Goal: Share content

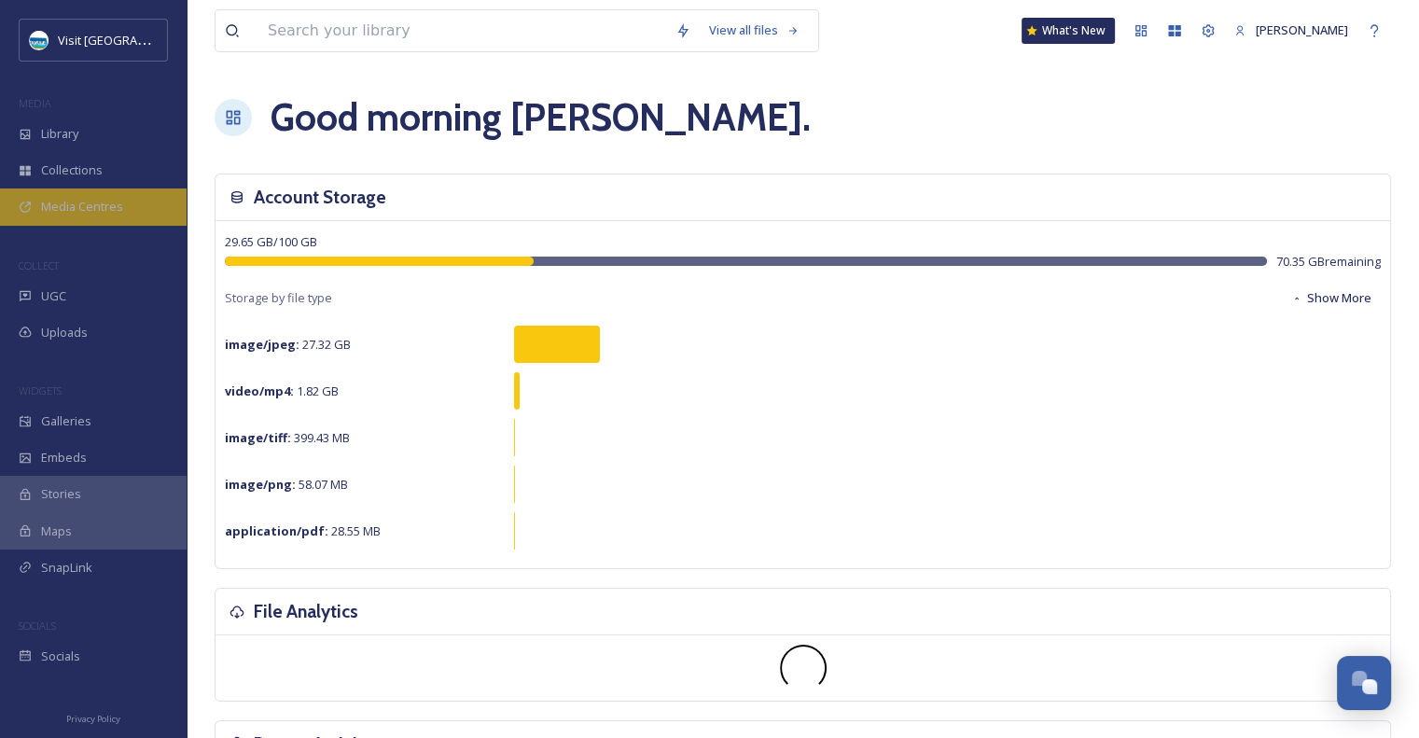
click at [104, 212] on span "Media Centres" at bounding box center [82, 207] width 82 height 18
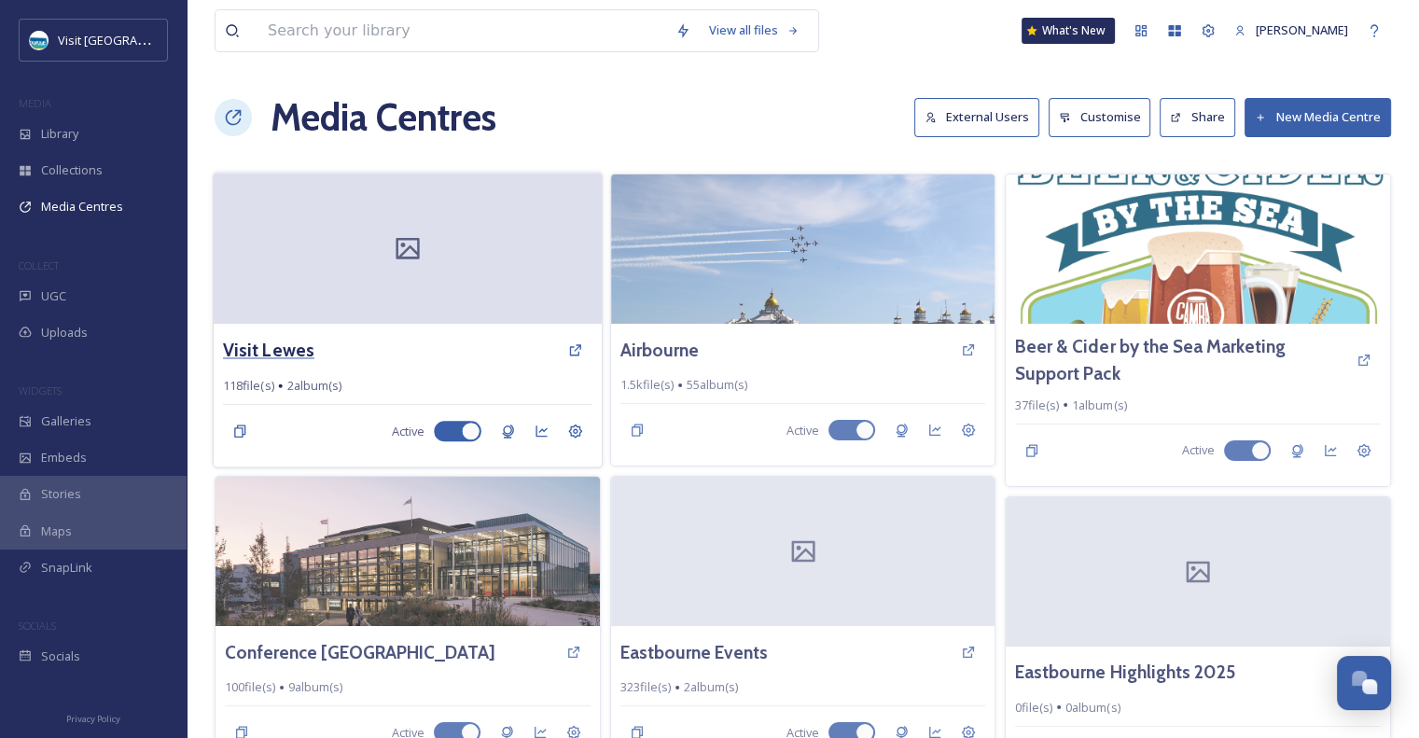
click at [287, 353] on h3 "Visit Lewes" at bounding box center [268, 350] width 91 height 27
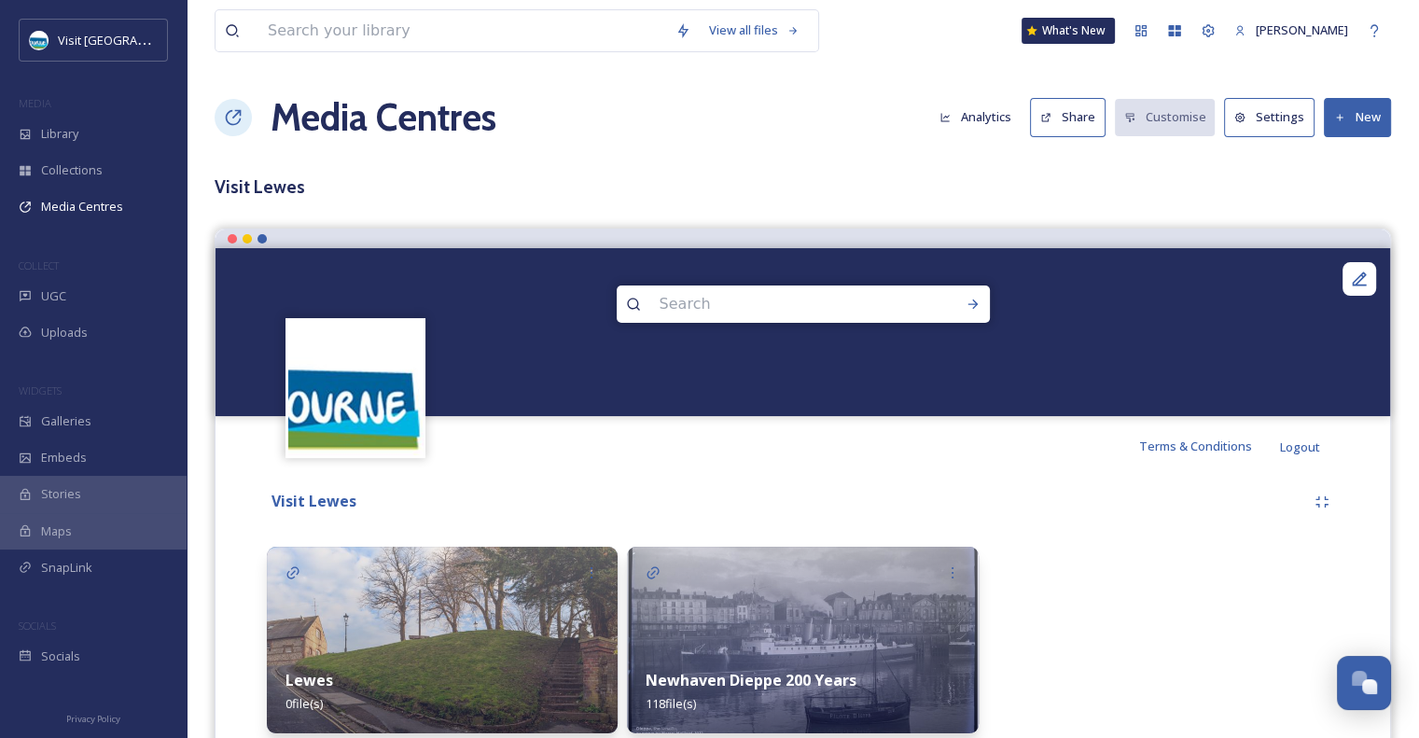
click at [837, 605] on img at bounding box center [802, 640] width 351 height 187
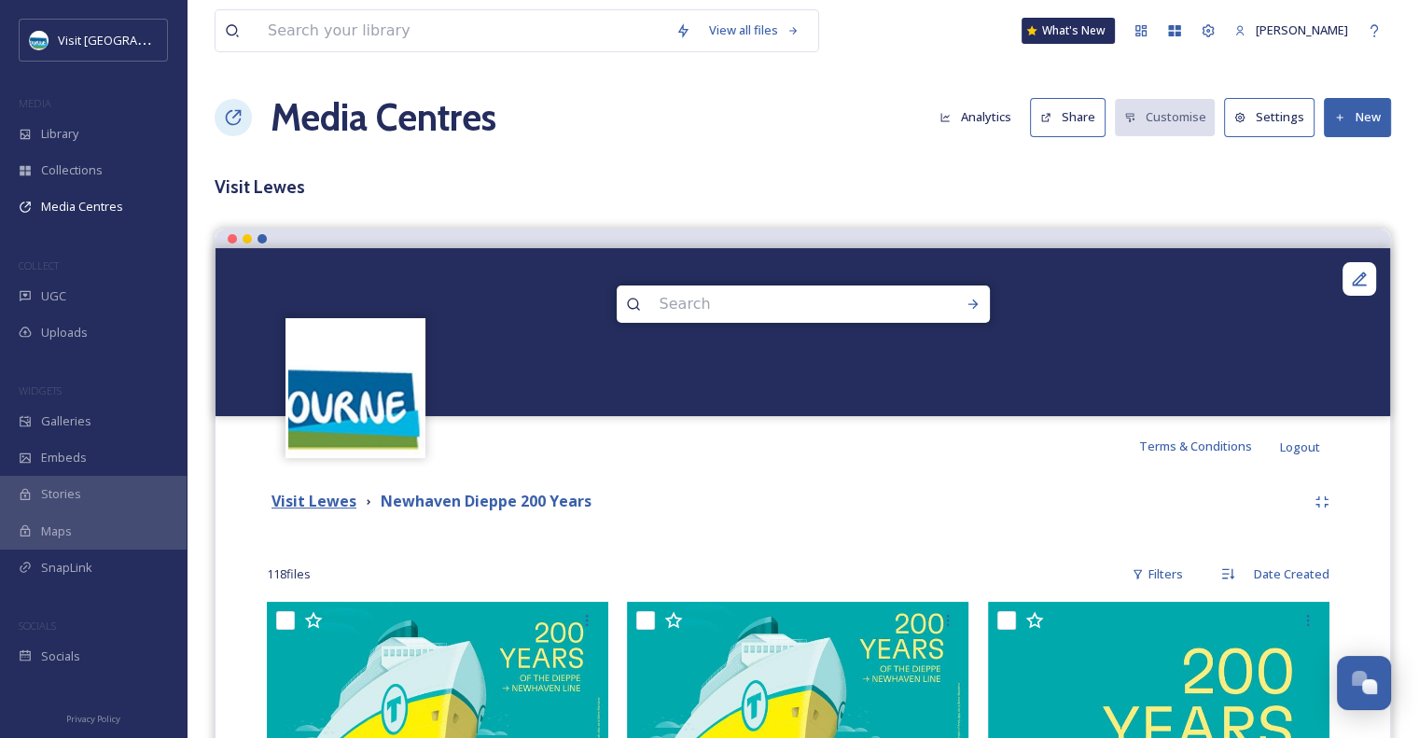
click at [325, 502] on strong "Visit Lewes" at bounding box center [313, 501] width 85 height 21
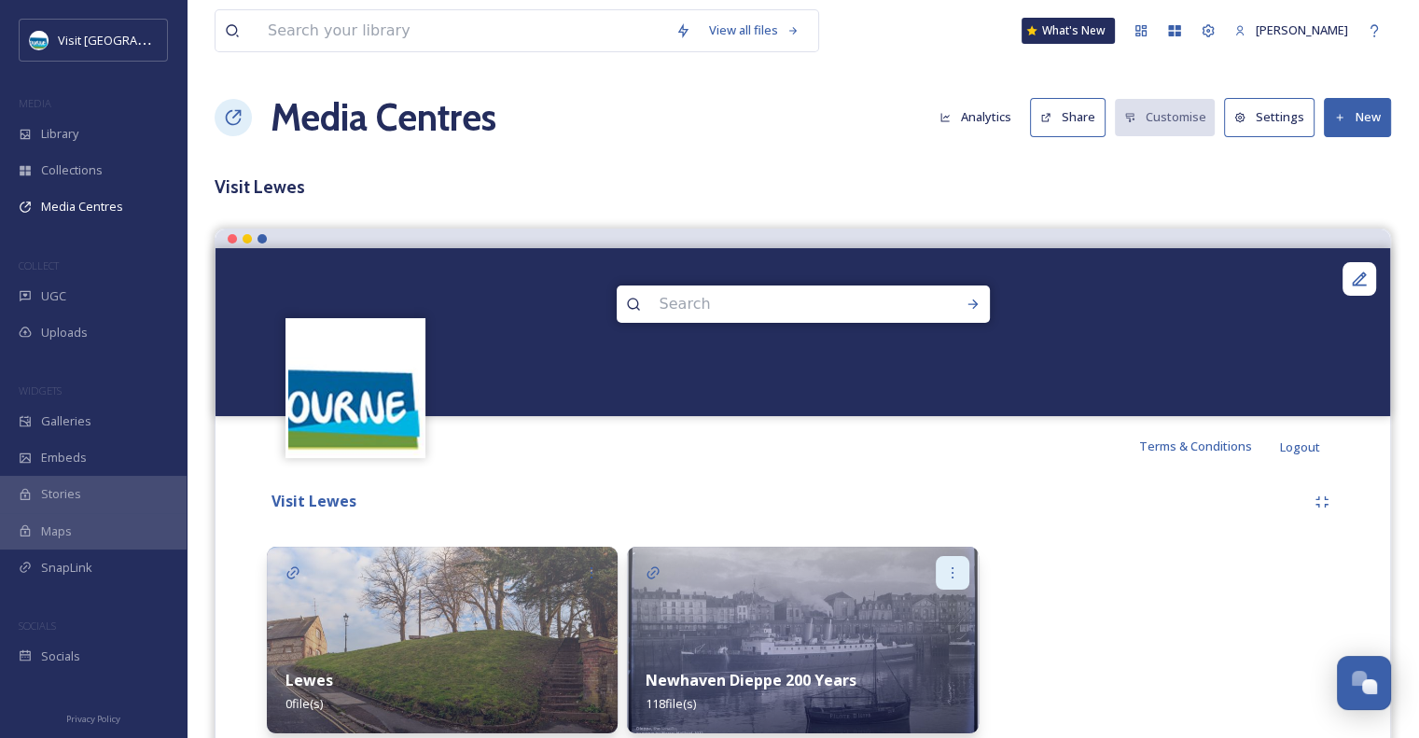
click at [958, 568] on icon at bounding box center [952, 572] width 15 height 15
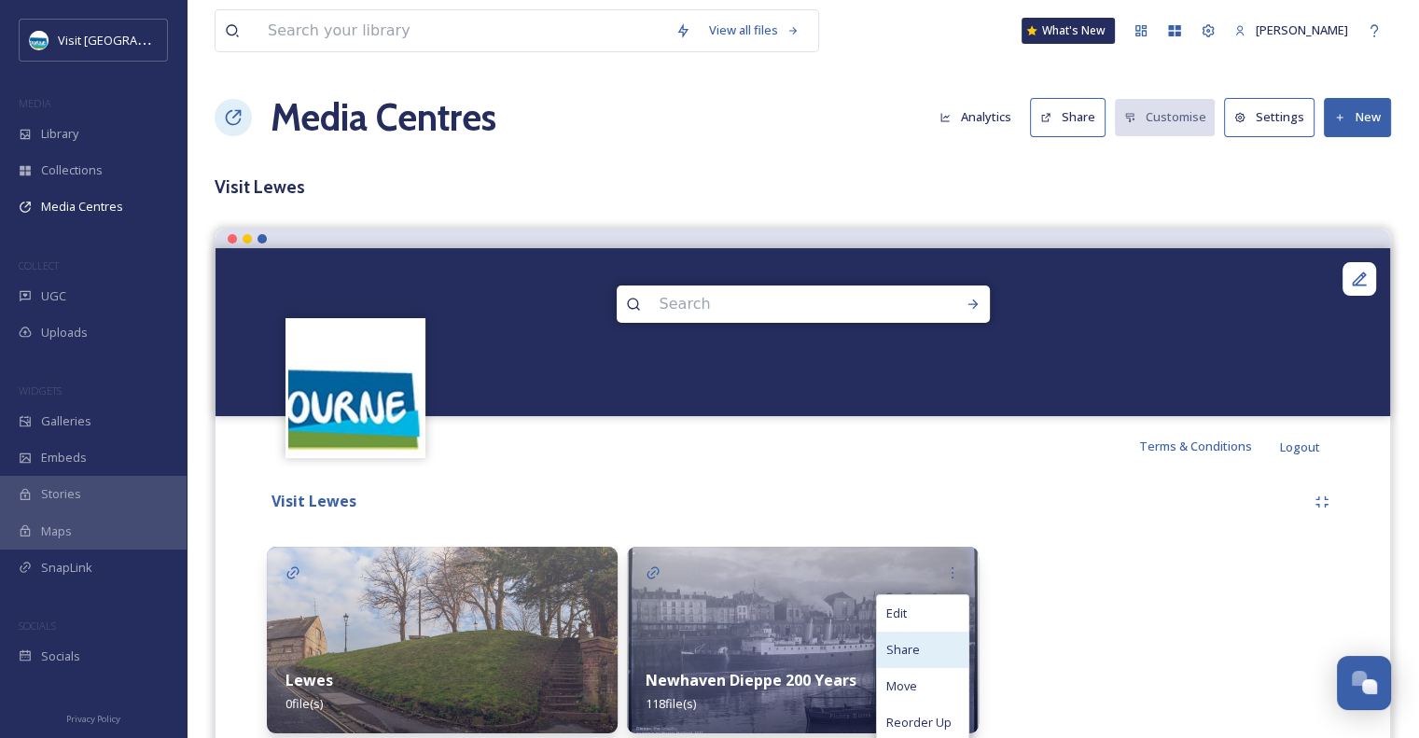
click at [912, 646] on span "Share" at bounding box center [903, 650] width 34 height 18
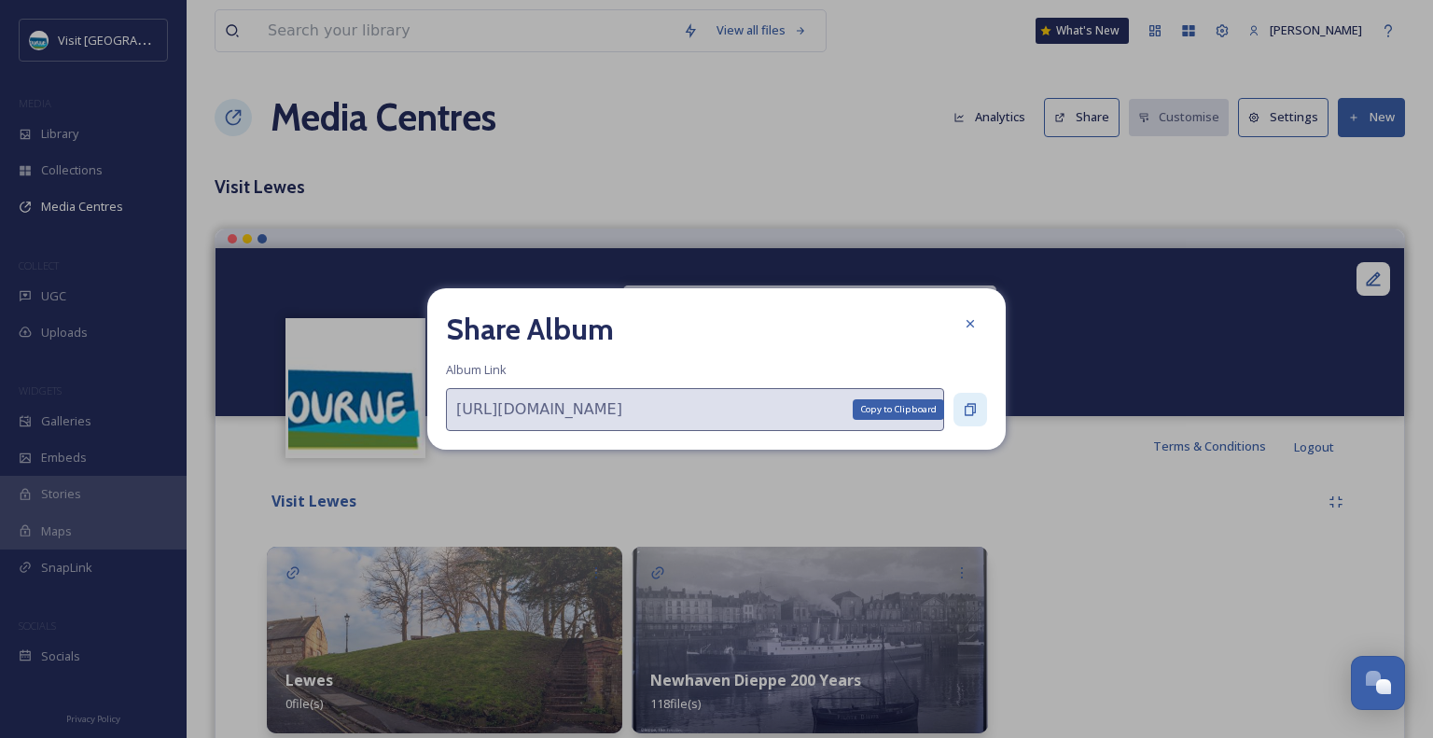
click at [970, 399] on div "Copy to Clipboard" at bounding box center [970, 410] width 34 height 34
click at [970, 411] on icon at bounding box center [970, 409] width 15 height 15
click at [961, 327] on div at bounding box center [970, 324] width 34 height 34
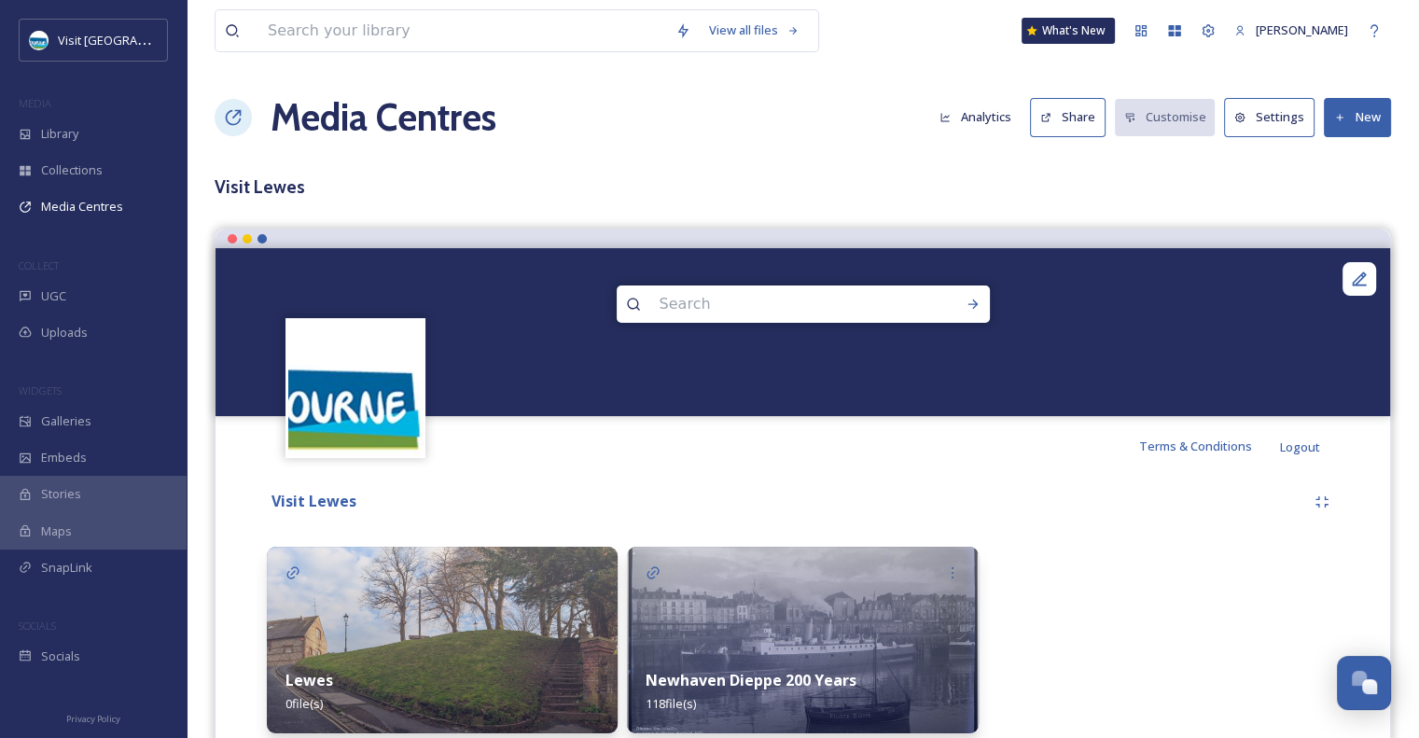
click at [786, 660] on div "Newhaven Dieppe 200 Years 118 file(s)" at bounding box center [802, 691] width 351 height 83
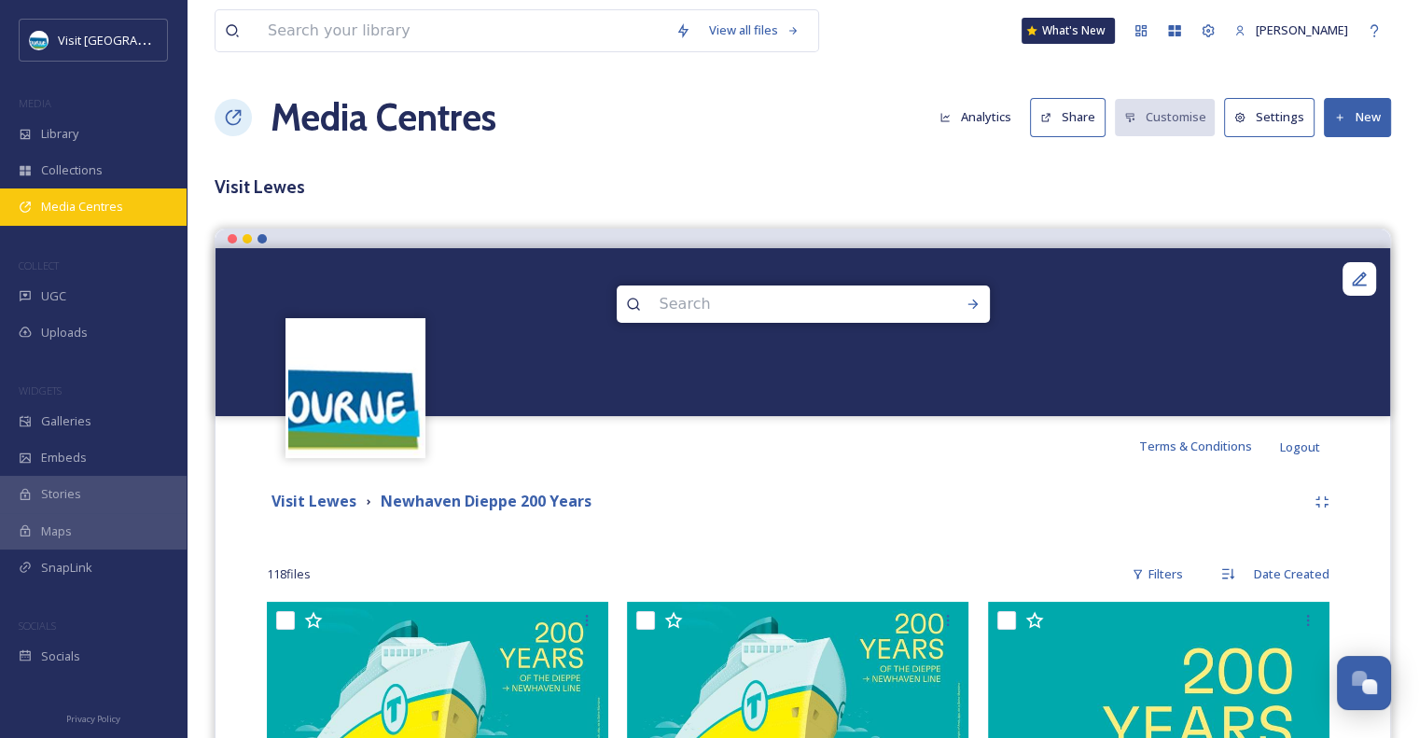
click at [117, 212] on span "Media Centres" at bounding box center [82, 207] width 82 height 18
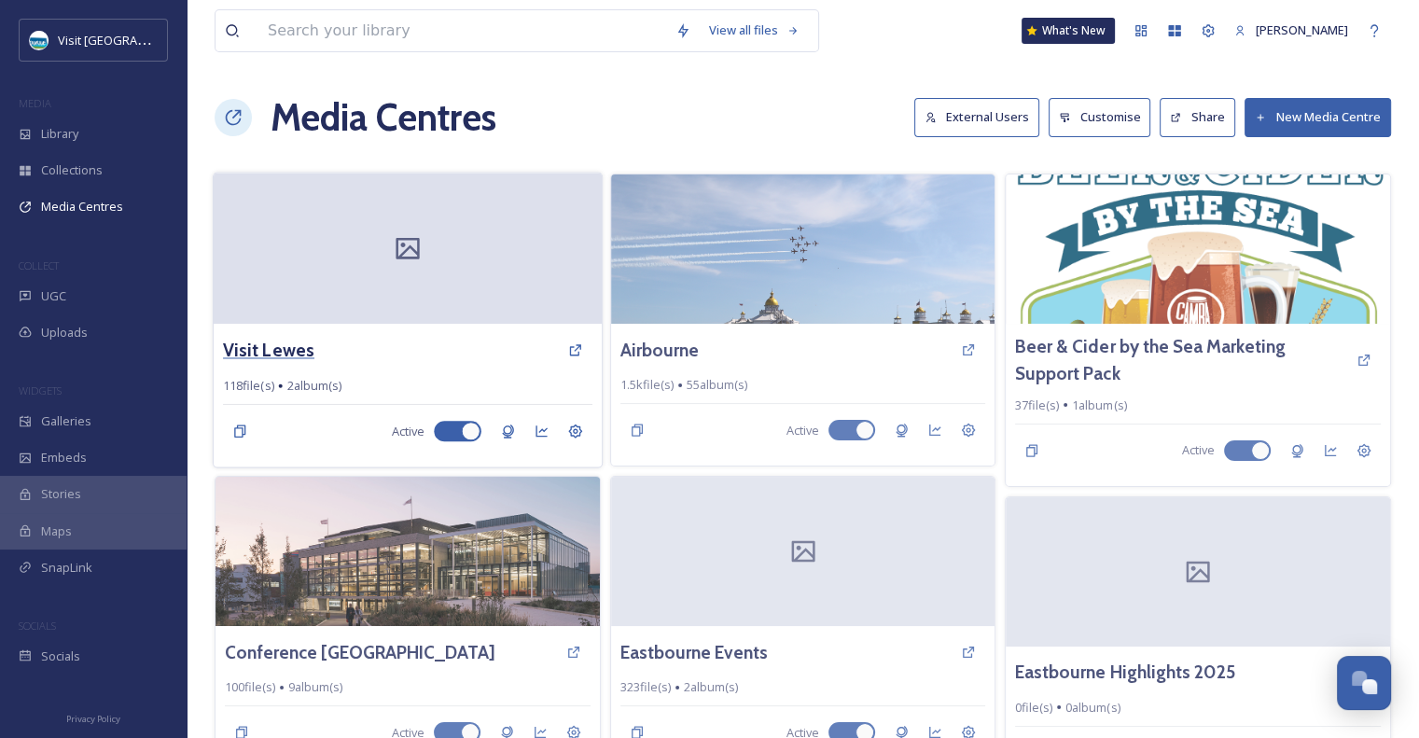
click at [295, 350] on h3 "Visit Lewes" at bounding box center [268, 350] width 91 height 27
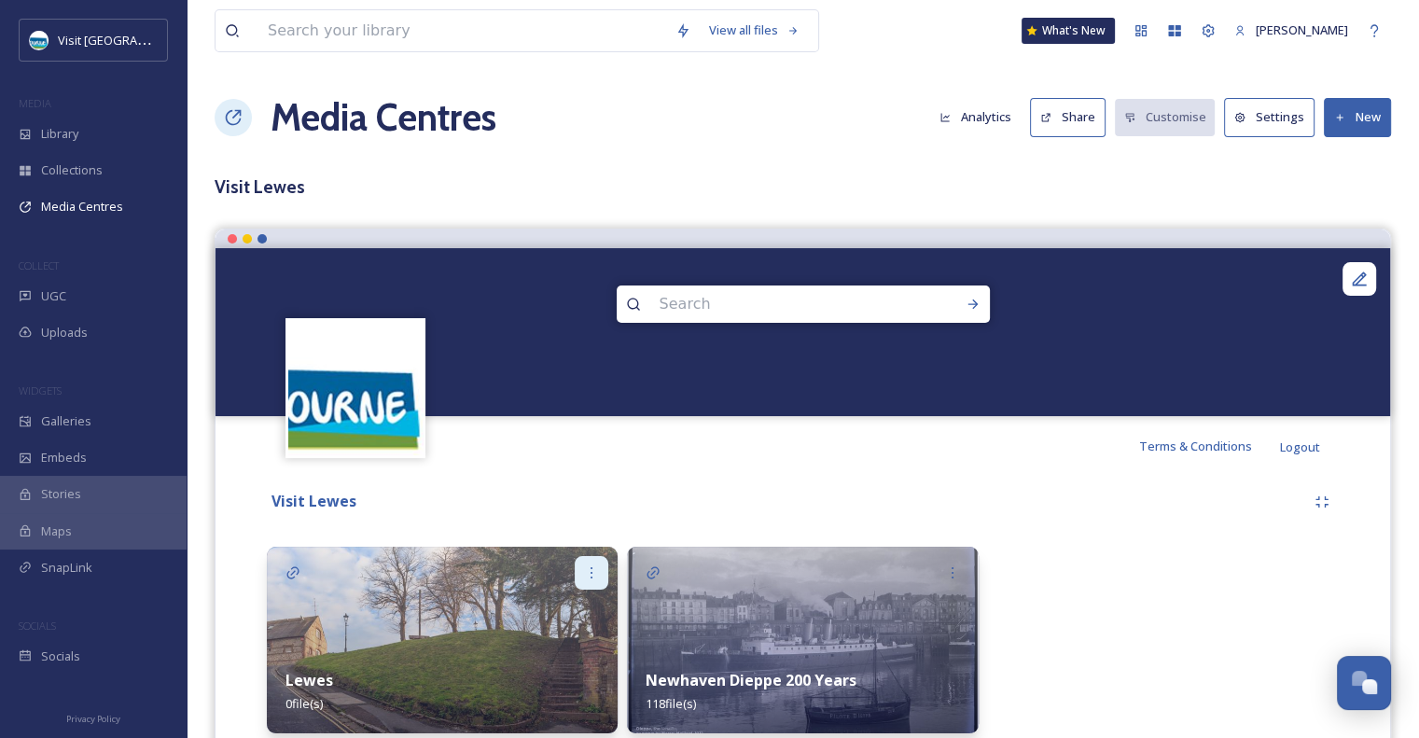
click at [589, 574] on icon at bounding box center [591, 572] width 15 height 15
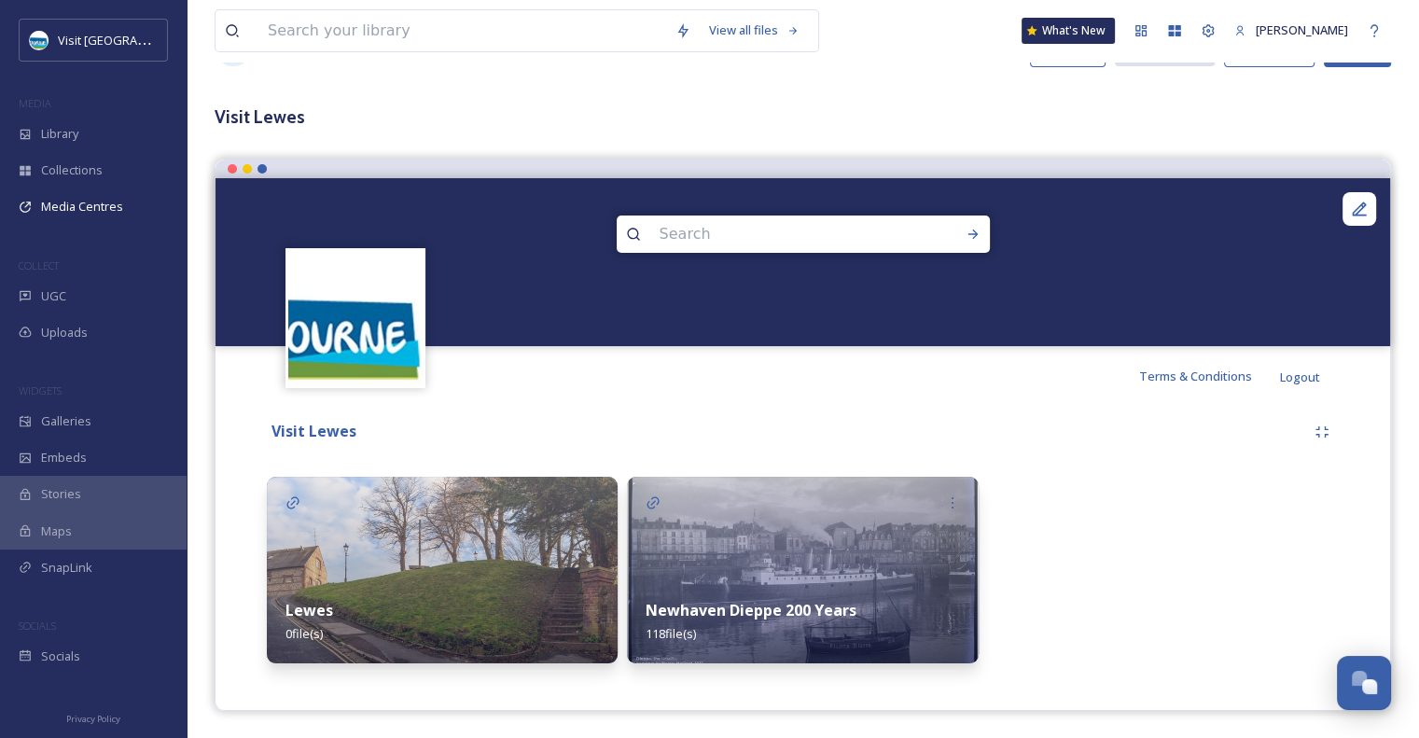
click at [538, 541] on img at bounding box center [442, 570] width 351 height 187
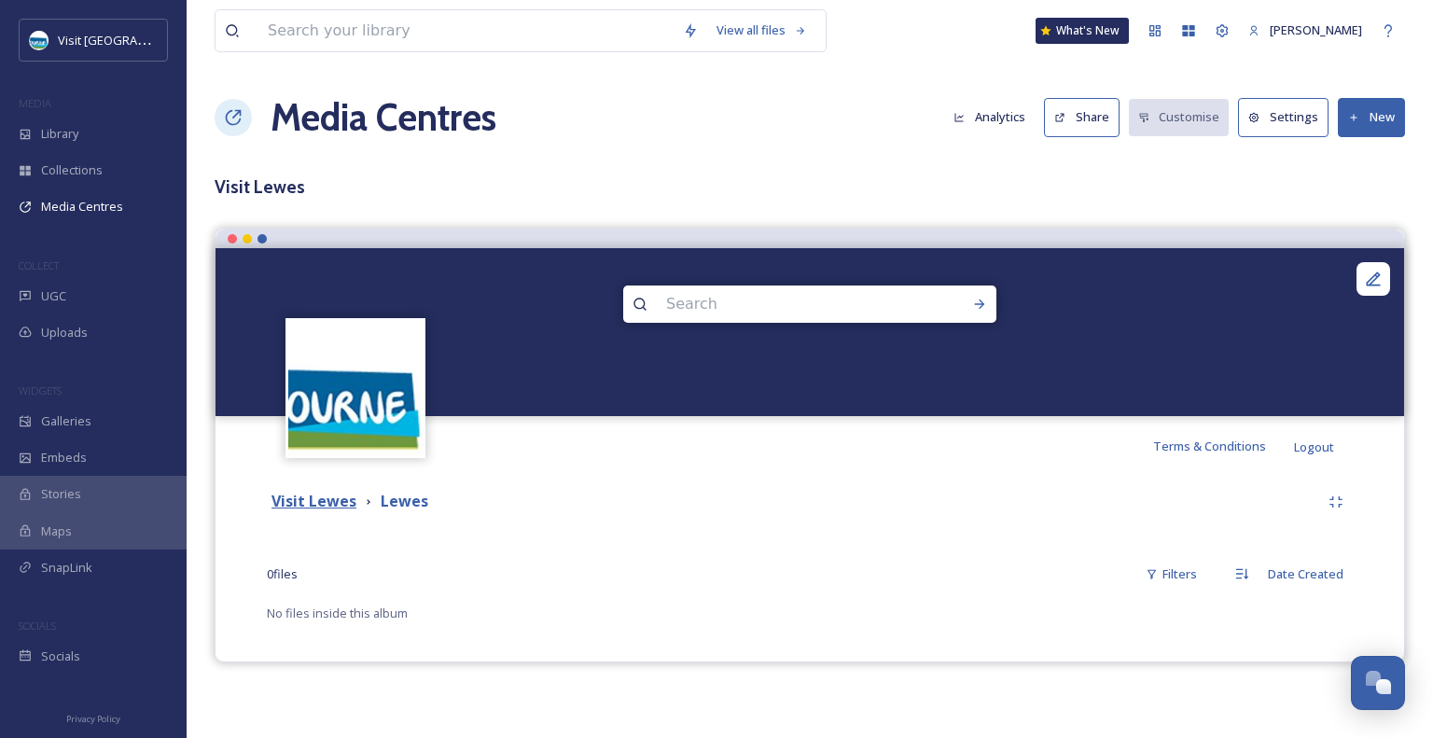
click at [315, 505] on strong "Visit Lewes" at bounding box center [313, 501] width 85 height 21
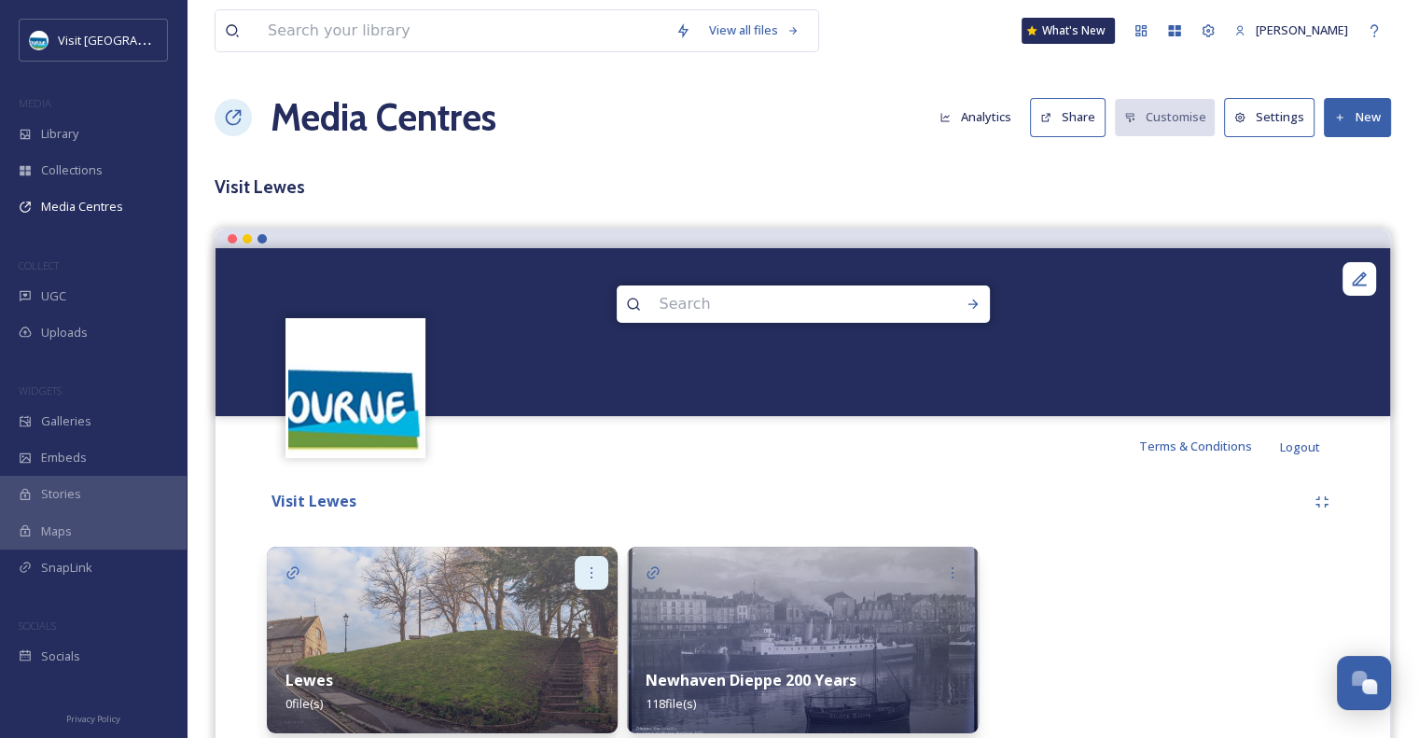
click at [601, 566] on div at bounding box center [592, 573] width 34 height 34
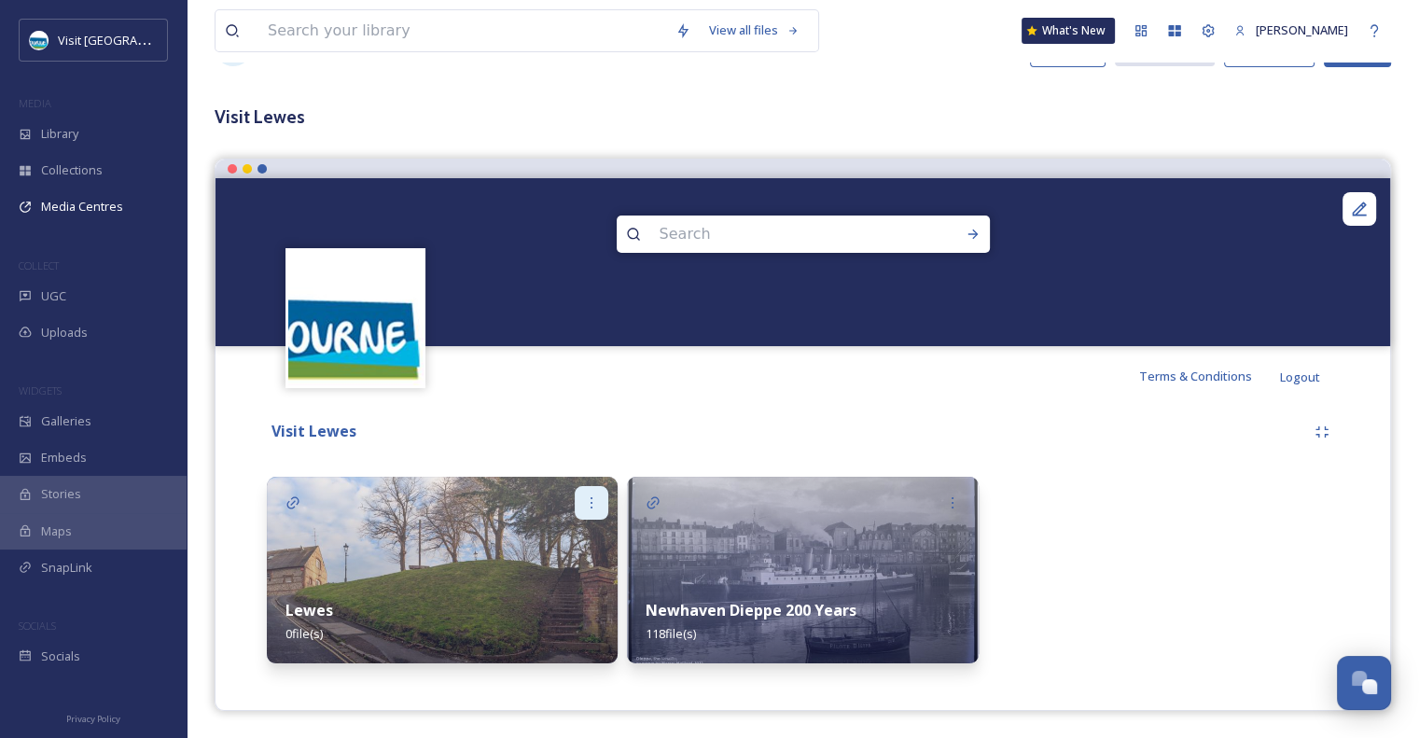
click at [589, 504] on icon at bounding box center [591, 502] width 15 height 15
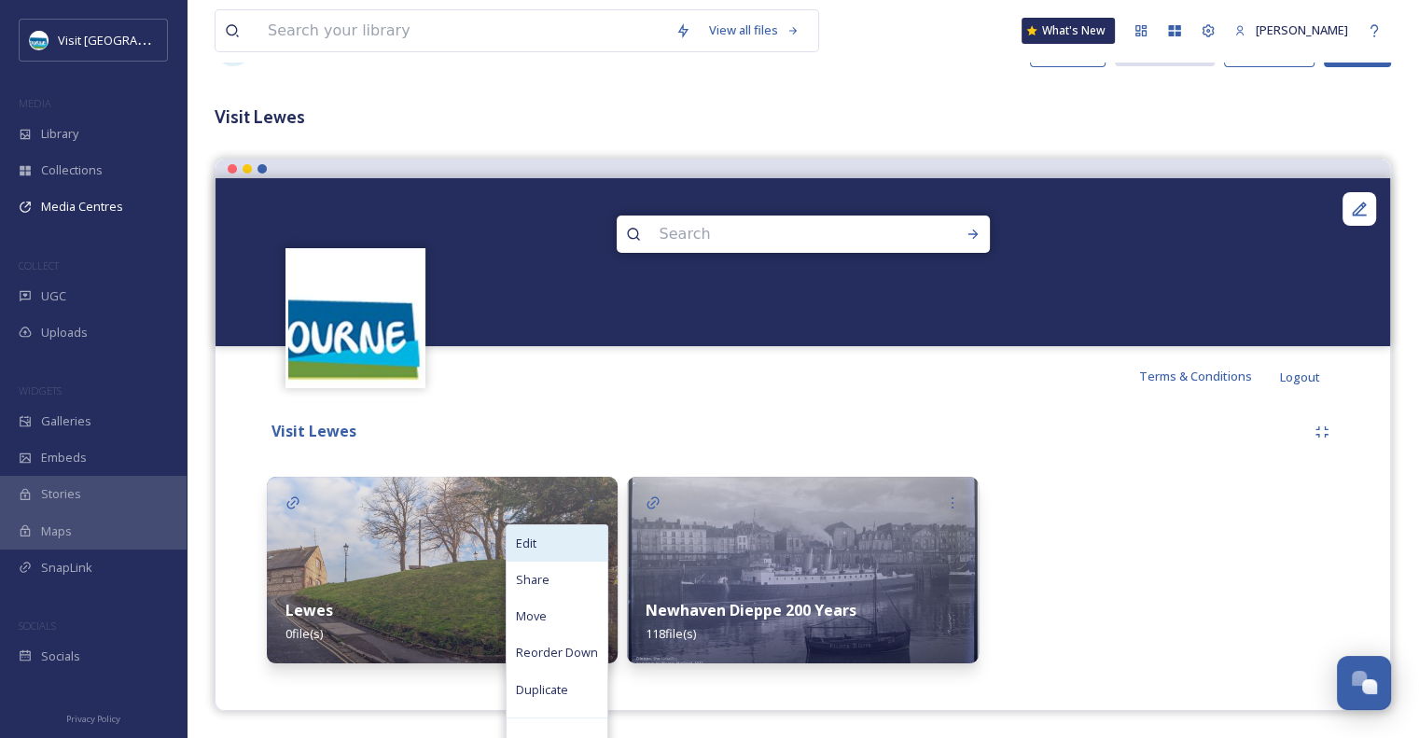
click at [536, 544] on span "Edit" at bounding box center [526, 544] width 21 height 18
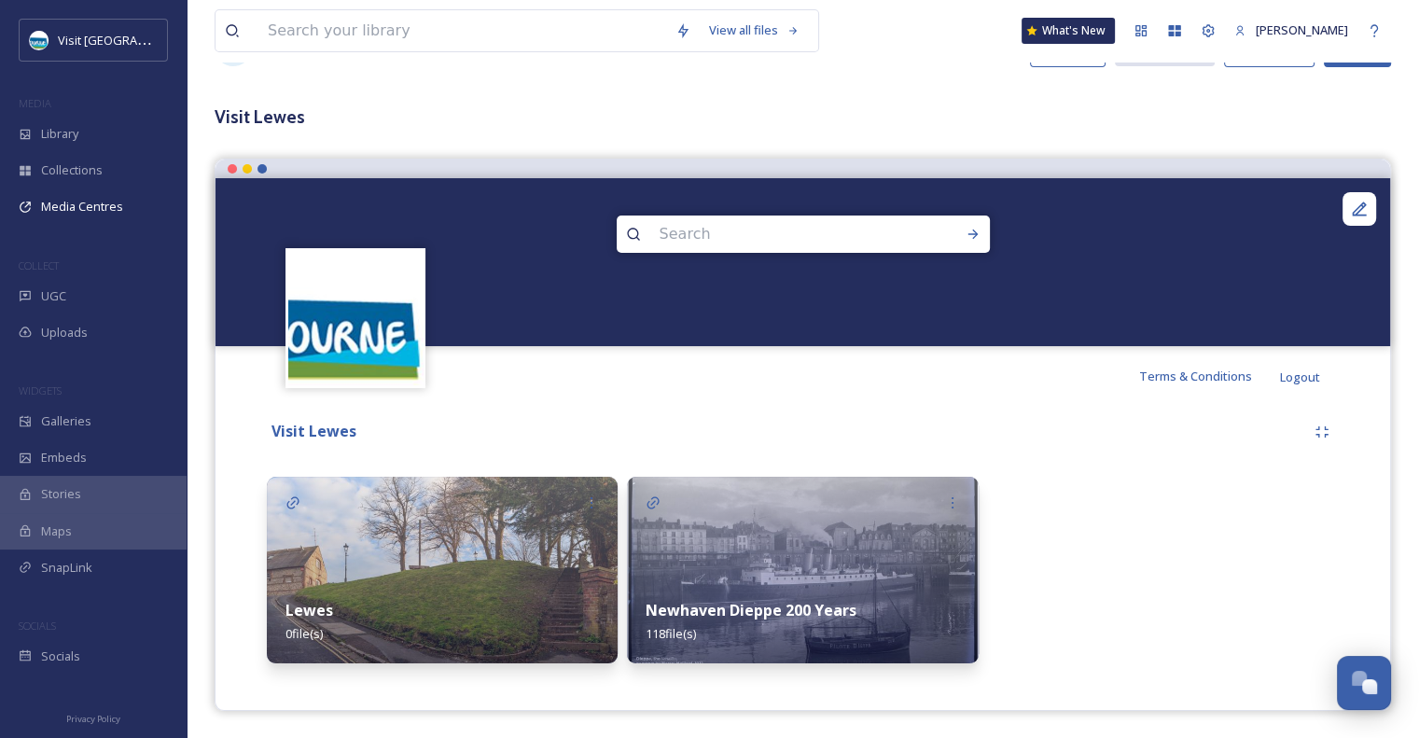
click at [755, 433] on div "Visit Lewes" at bounding box center [786, 431] width 1038 height 23
click at [374, 551] on img at bounding box center [442, 570] width 351 height 187
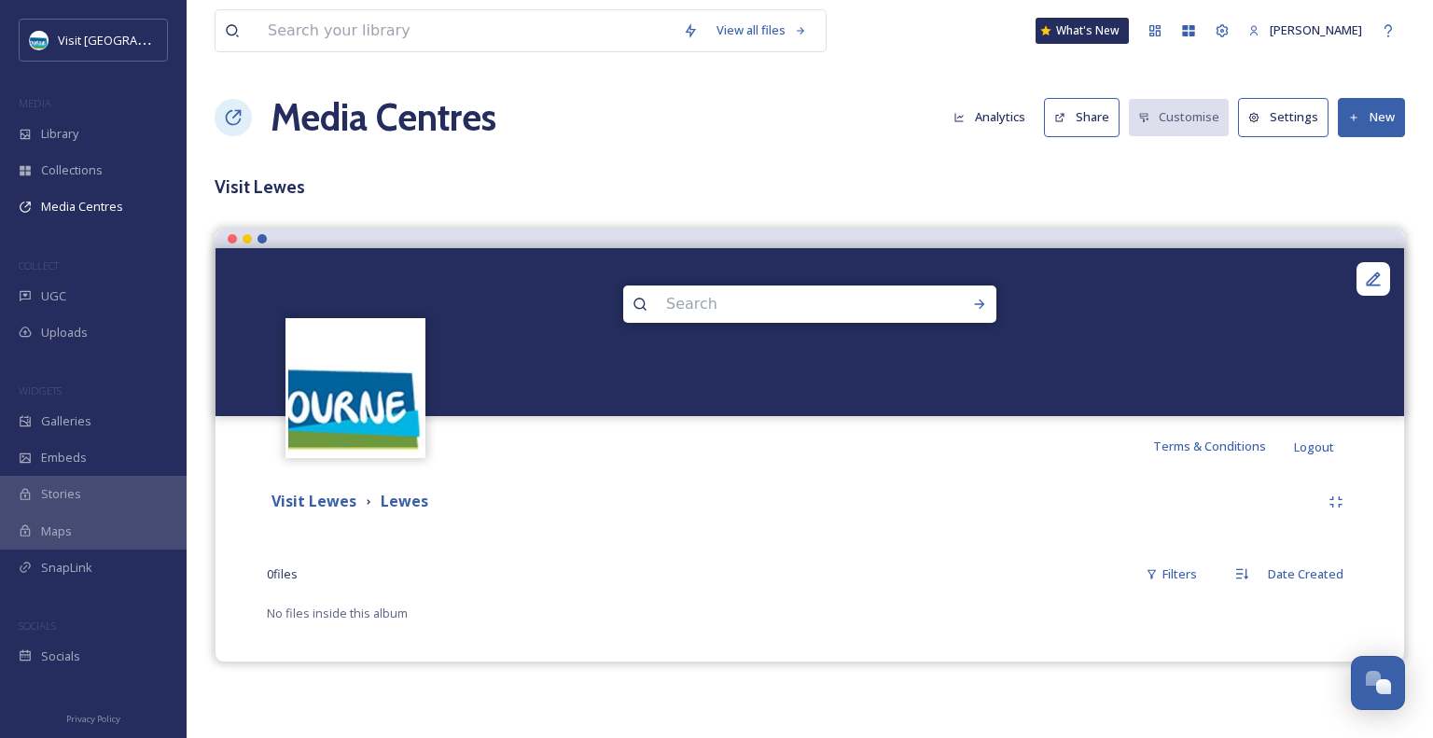
click at [374, 551] on div "Visit Lewes Lewes 0 file s Filters Date Created No files inside this album" at bounding box center [809, 555] width 1160 height 158
click at [322, 503] on strong "Visit Lewes" at bounding box center [313, 501] width 85 height 21
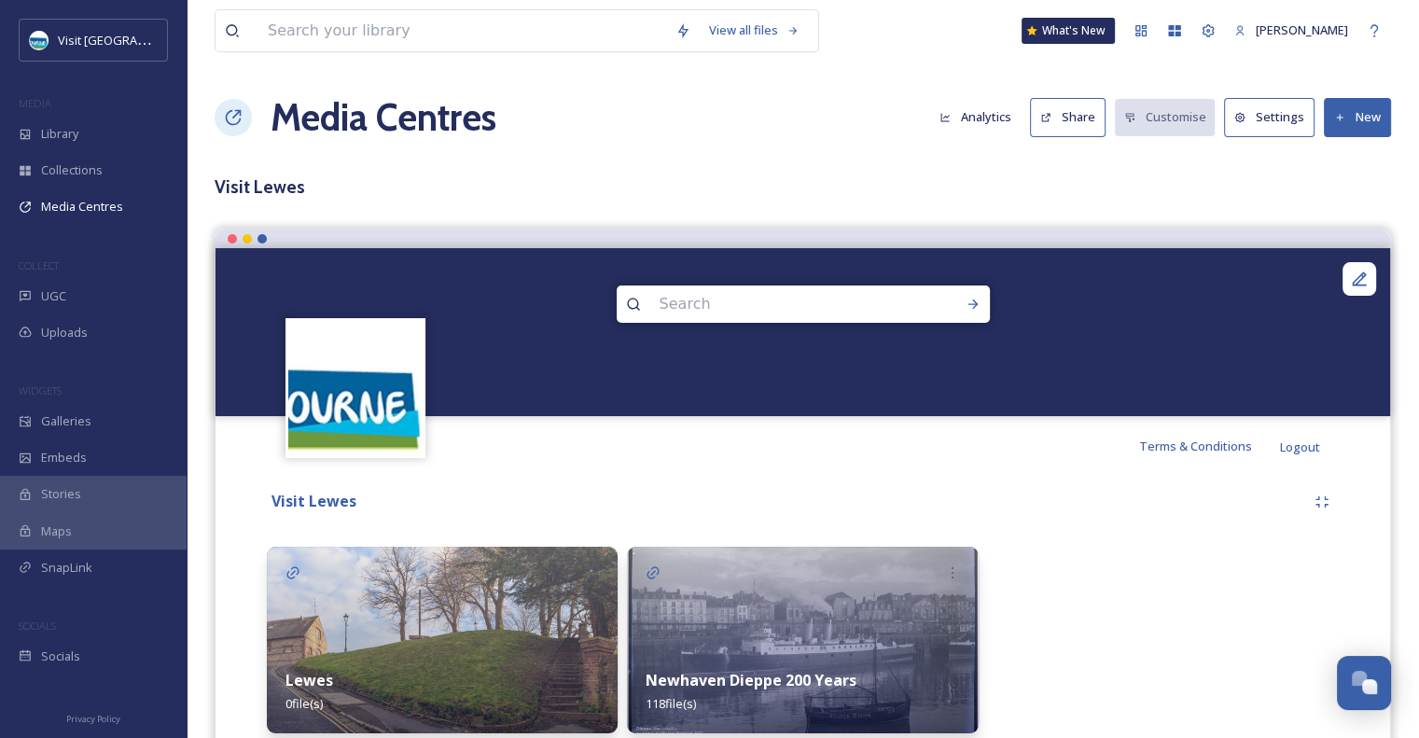
scroll to position [70, 0]
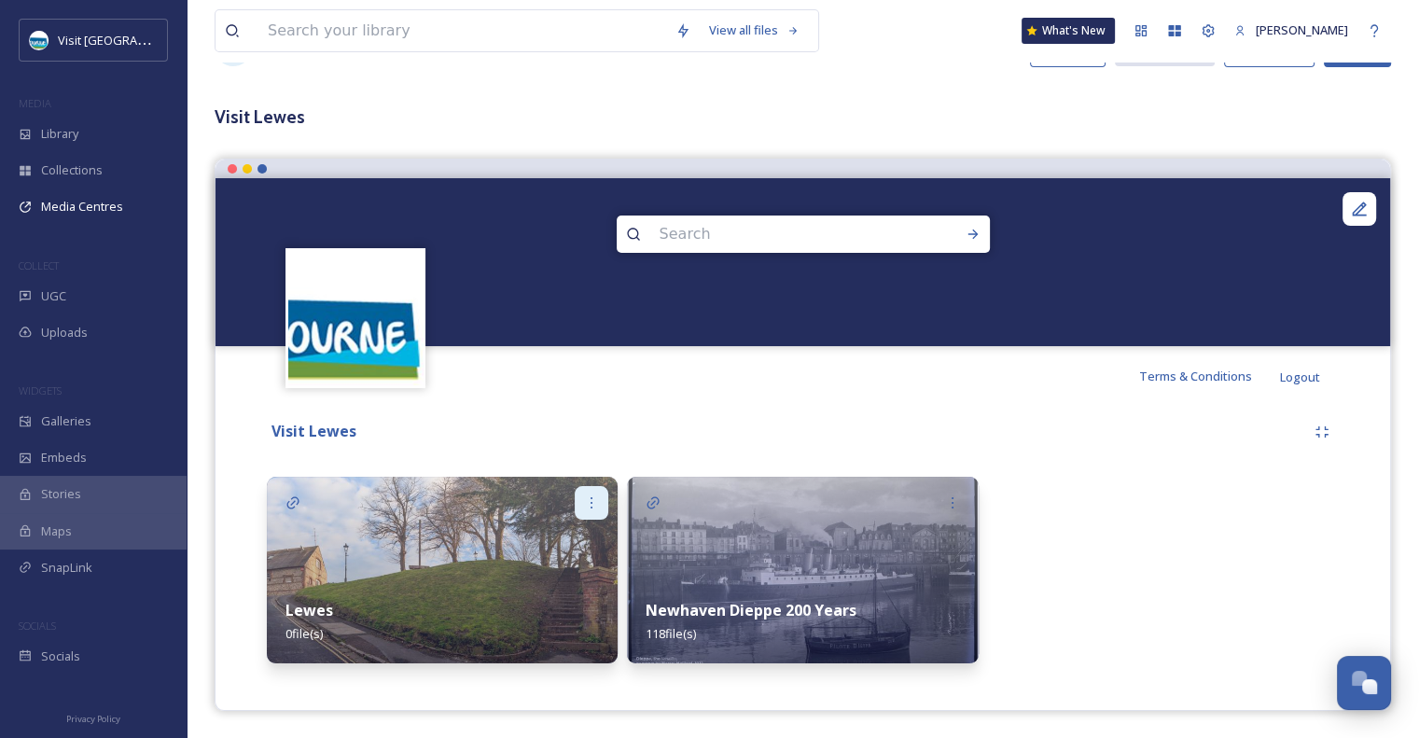
click at [593, 498] on icon at bounding box center [591, 502] width 15 height 15
click at [396, 551] on img at bounding box center [442, 570] width 351 height 187
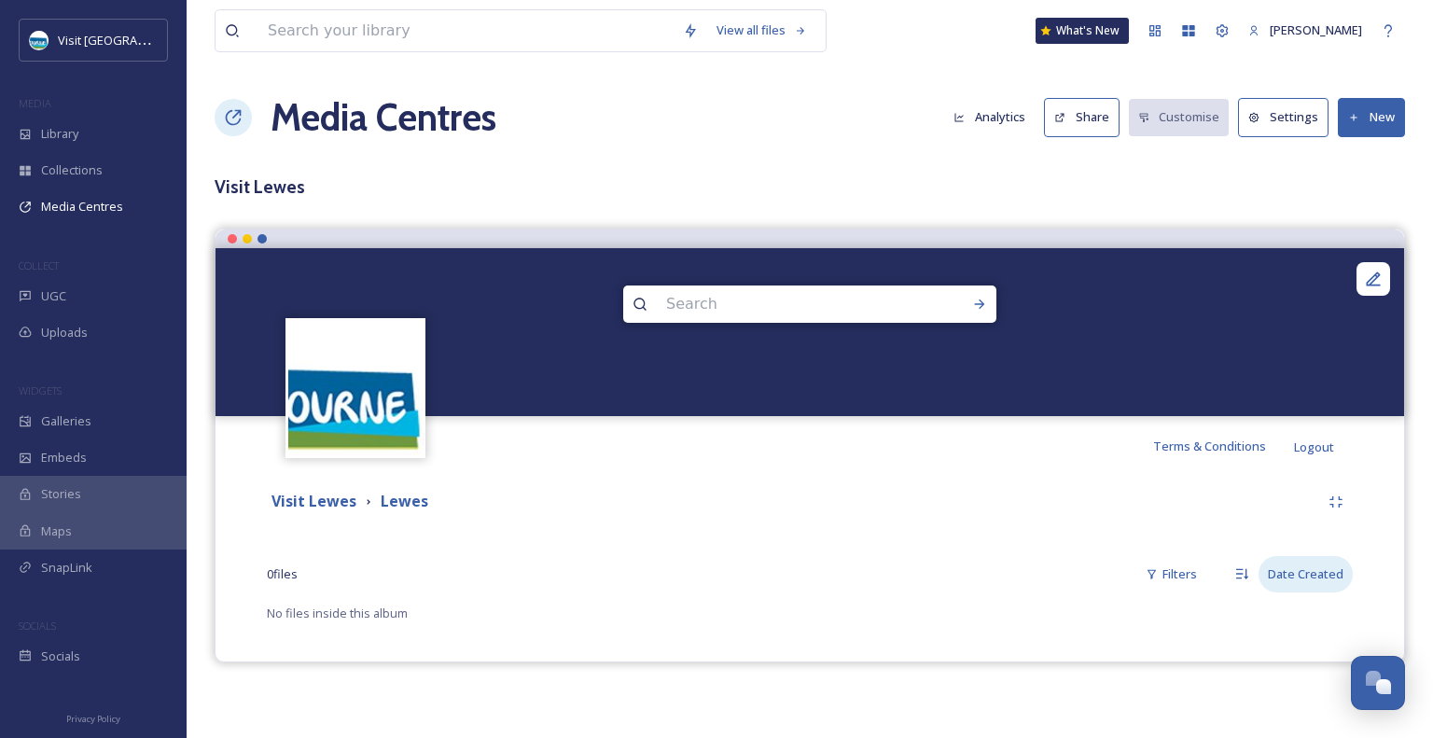
click at [1287, 583] on div "Date Created" at bounding box center [1305, 574] width 94 height 36
click at [318, 494] on strong "Visit Lewes" at bounding box center [313, 501] width 85 height 21
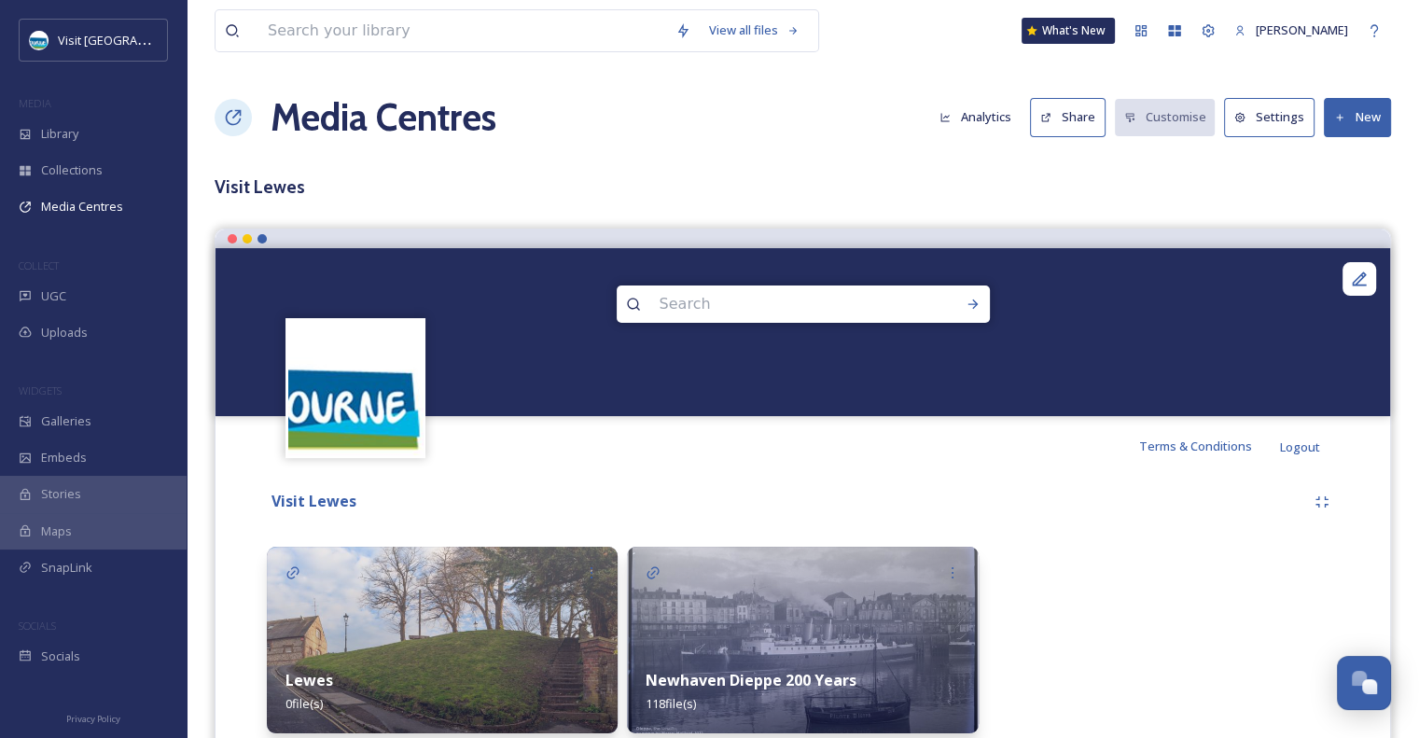
scroll to position [70, 0]
